Goal: Information Seeking & Learning: Learn about a topic

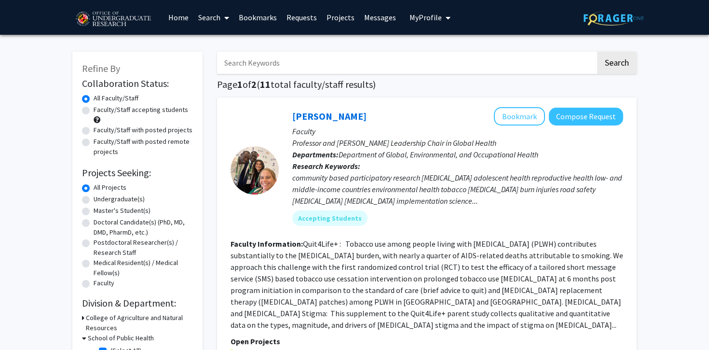
click at [374, 18] on link "Messages" at bounding box center [379, 17] width 41 height 34
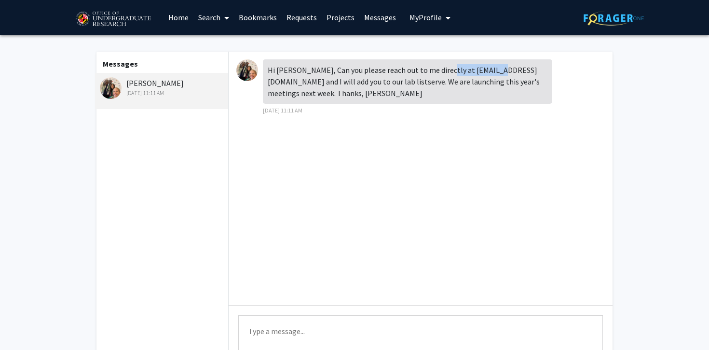
drag, startPoint x: 494, startPoint y: 72, endPoint x: 439, endPoint y: 71, distance: 55.4
click at [439, 71] on div "Hi [PERSON_NAME], Can you please reach out to me directly at [EMAIL_ADDRESS][DO…" at bounding box center [407, 81] width 289 height 44
copy div "[EMAIL_ADDRESS][DOMAIN_NAME]"
click at [177, 17] on link "Home" at bounding box center [178, 17] width 30 height 34
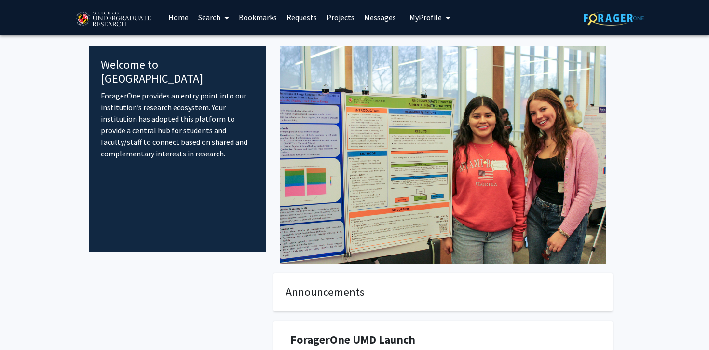
click at [344, 16] on link "Projects" at bounding box center [341, 17] width 38 height 34
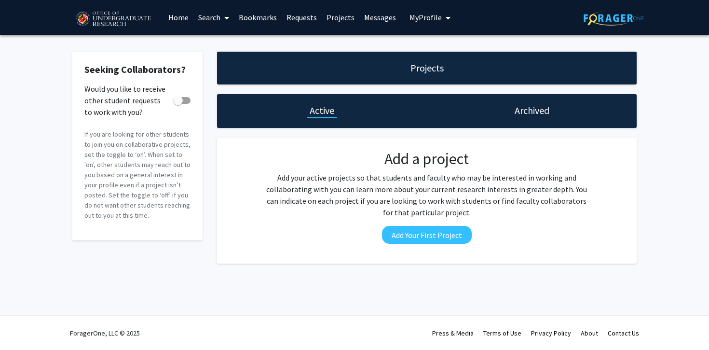
click at [205, 16] on link "Search" at bounding box center [213, 17] width 41 height 34
click at [212, 38] on span "Faculty/Staff" at bounding box center [228, 44] width 71 height 19
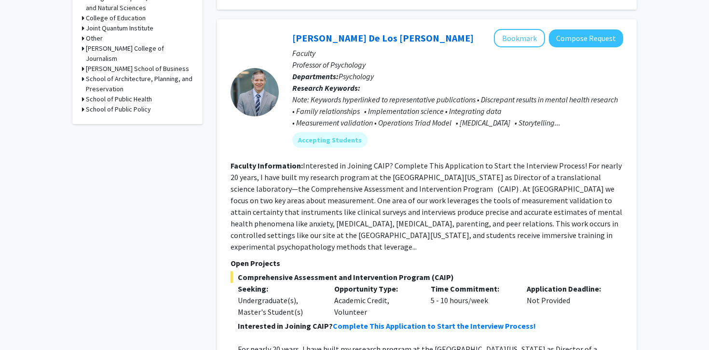
scroll to position [404, 0]
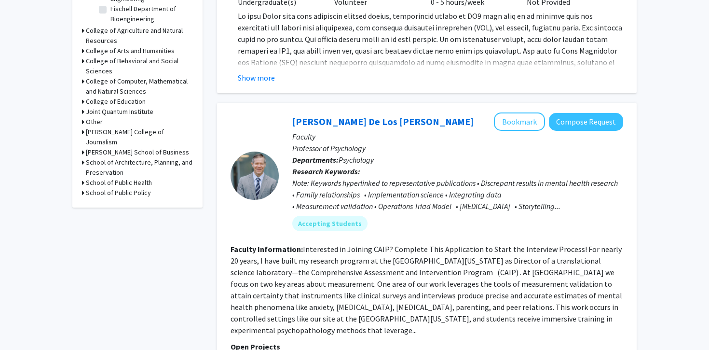
click at [144, 177] on h3 "School of Public Health" at bounding box center [119, 182] width 66 height 10
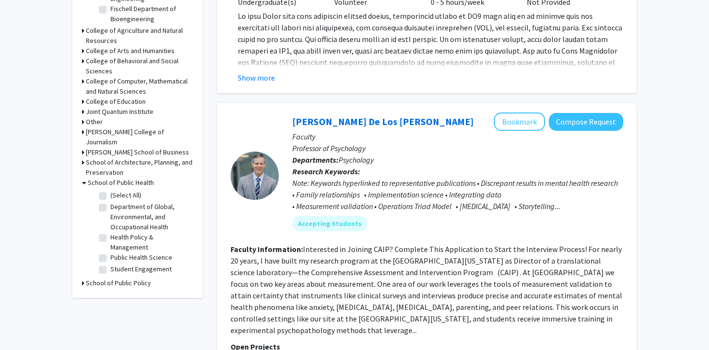
click at [135, 190] on label "(Select All)" at bounding box center [125, 195] width 31 height 10
click at [117, 190] on input "(Select All)" at bounding box center [113, 193] width 6 height 6
checkbox input "true"
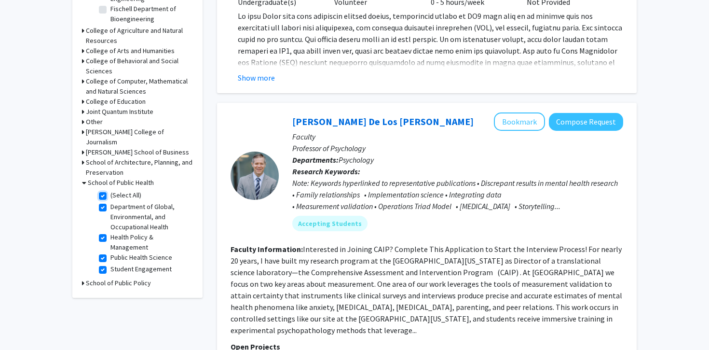
checkbox input "true"
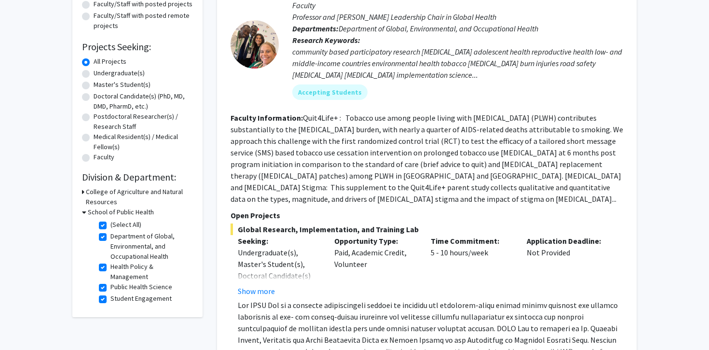
scroll to position [113, 0]
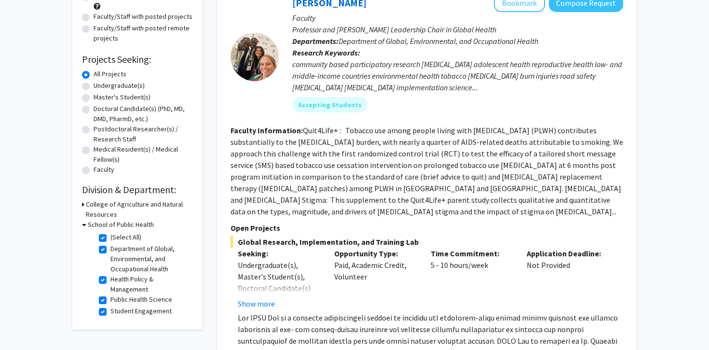
click at [101, 233] on fg-checkbox "(Select All) (Select All)" at bounding box center [145, 238] width 92 height 12
click at [110, 236] on label "(Select All)" at bounding box center [125, 237] width 31 height 10
click at [110, 236] on input "(Select All)" at bounding box center [113, 235] width 6 height 6
checkbox input "false"
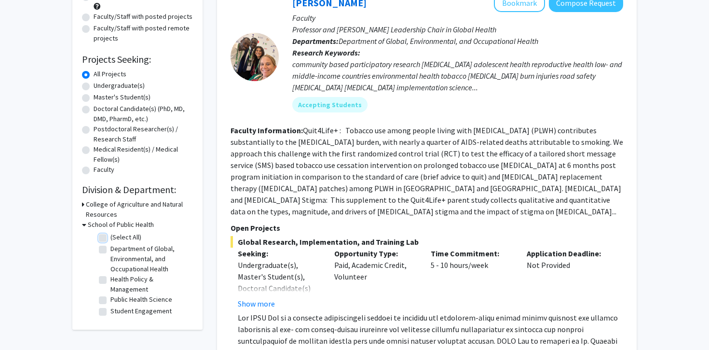
checkbox input "false"
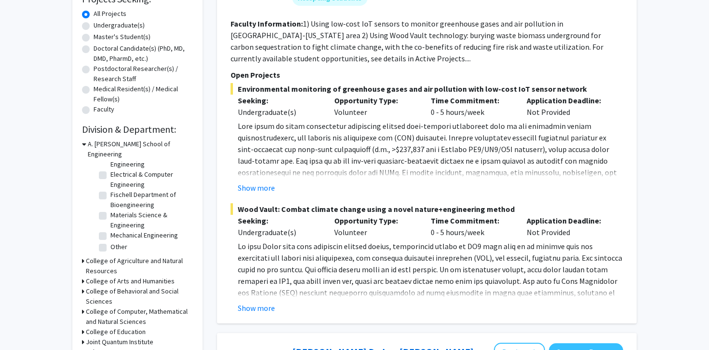
scroll to position [198, 0]
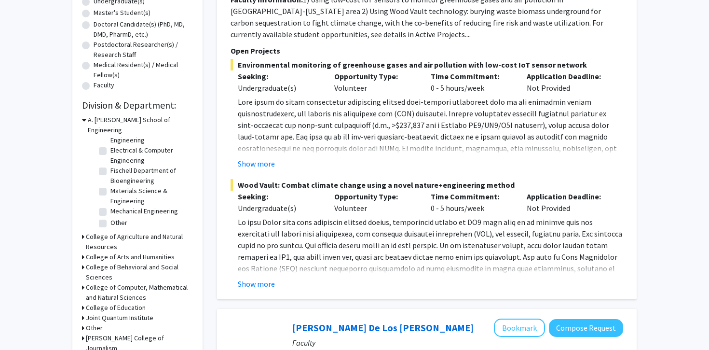
click at [134, 233] on h3 "College of Agriculture and Natural Resources" at bounding box center [139, 241] width 107 height 20
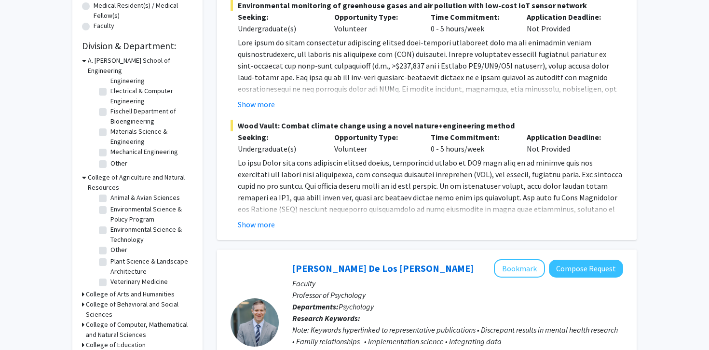
scroll to position [15, 0]
click at [110, 203] on label "Environmental Science & Policy Program" at bounding box center [150, 213] width 80 height 20
click at [110, 203] on input "Environmental Science & Policy Program" at bounding box center [113, 206] width 6 height 6
checkbox input "true"
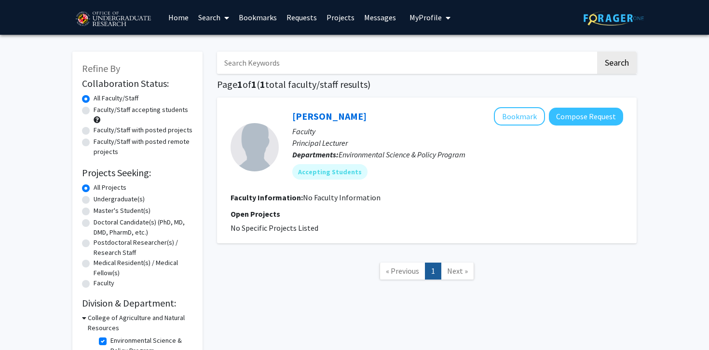
scroll to position [68, 0]
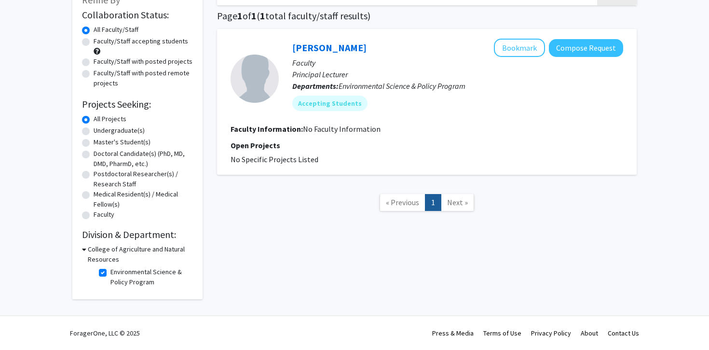
click at [110, 274] on label "Environmental Science & Policy Program" at bounding box center [150, 277] width 80 height 20
click at [110, 273] on input "Environmental Science & Policy Program" at bounding box center [113, 270] width 6 height 6
checkbox input "false"
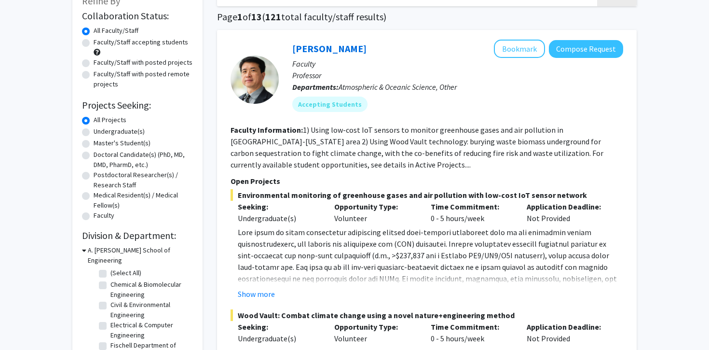
scroll to position [110, 0]
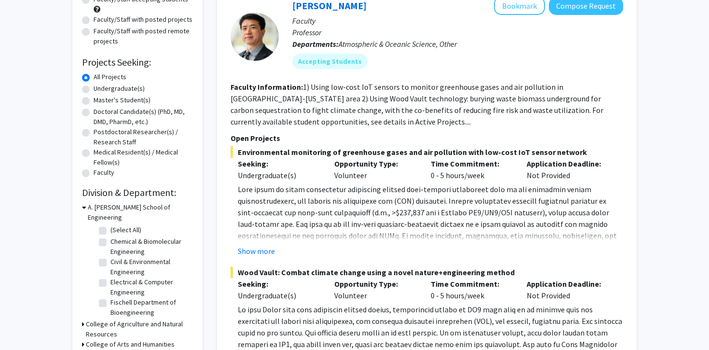
click at [102, 319] on h3 "College of Agriculture and Natural Resources" at bounding box center [139, 329] width 107 height 20
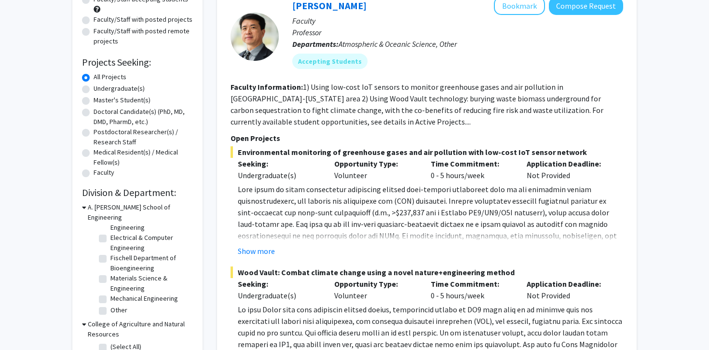
click at [110, 341] on label "(Select All)" at bounding box center [125, 346] width 31 height 10
click at [110, 341] on input "(Select All)" at bounding box center [113, 344] width 6 height 6
checkbox input "true"
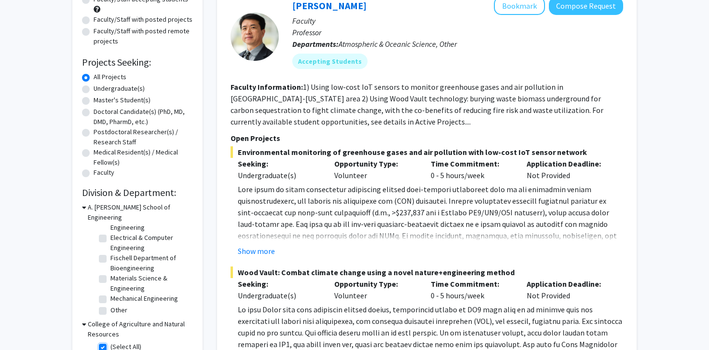
checkbox input "true"
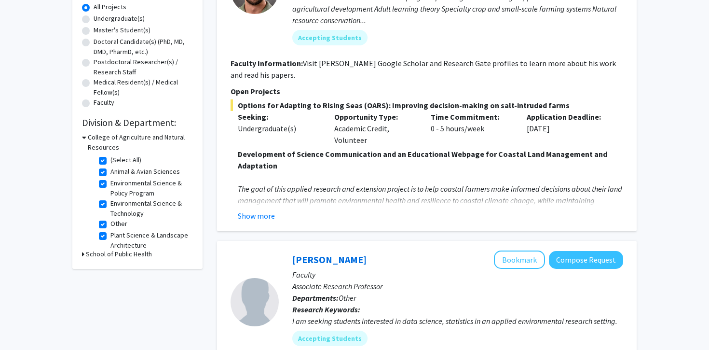
scroll to position [179, 0]
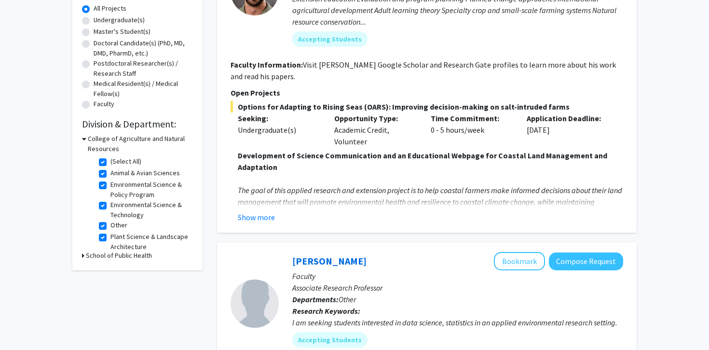
click at [110, 160] on label "(Select All)" at bounding box center [125, 161] width 31 height 10
click at [110, 160] on input "(Select All)" at bounding box center [113, 159] width 6 height 6
checkbox input "false"
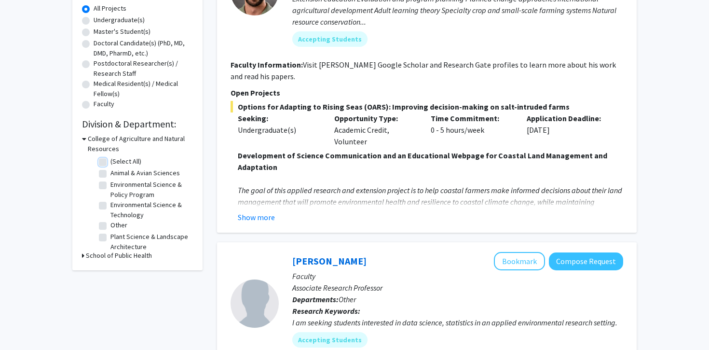
checkbox input "false"
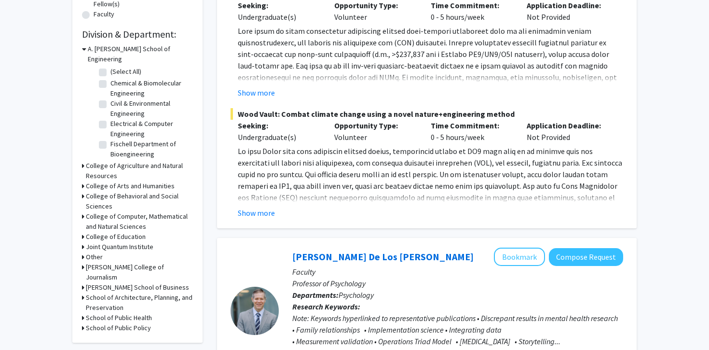
scroll to position [273, 0]
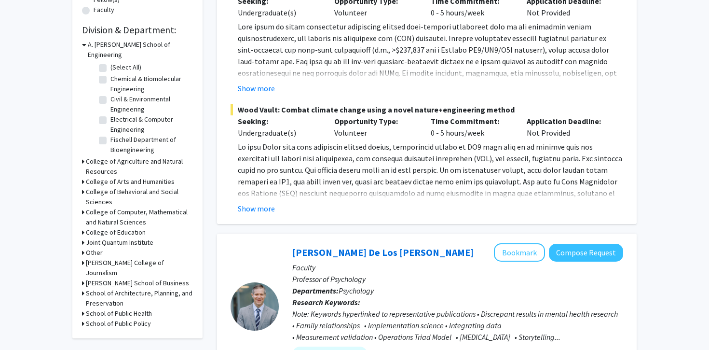
click at [140, 187] on h3 "College of Behavioral and Social Sciences" at bounding box center [139, 197] width 107 height 20
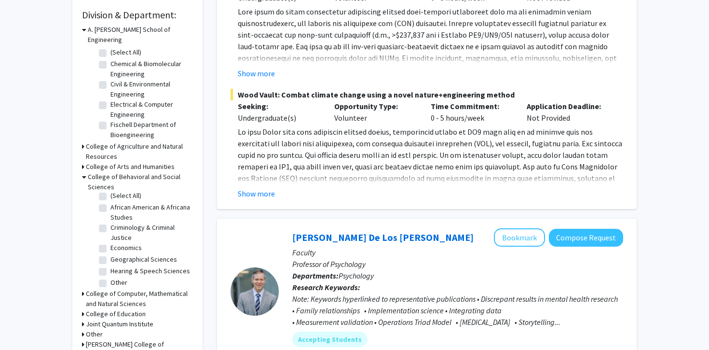
scroll to position [0, 0]
click at [110, 194] on label "(Select All)" at bounding box center [125, 199] width 31 height 10
click at [110, 194] on input "(Select All)" at bounding box center [113, 197] width 6 height 6
checkbox input "true"
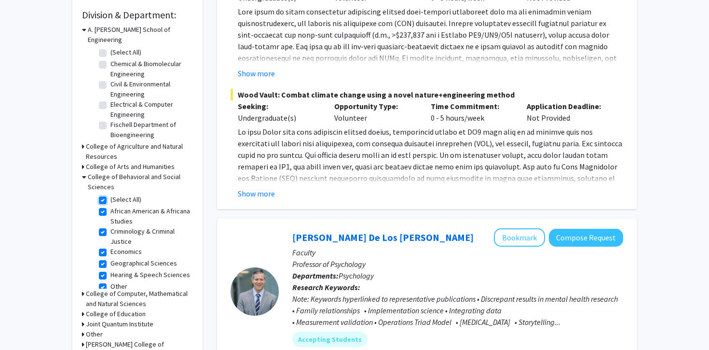
checkbox input "true"
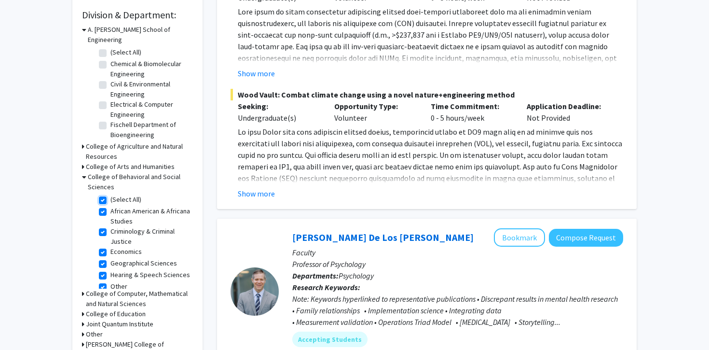
checkbox input "true"
